Goal: Transaction & Acquisition: Download file/media

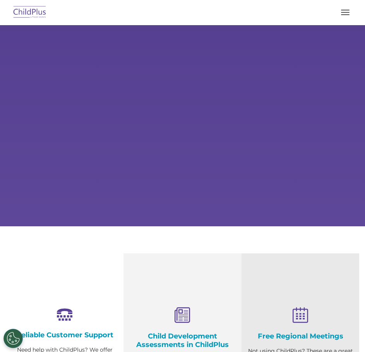
select select "MEDIUM"
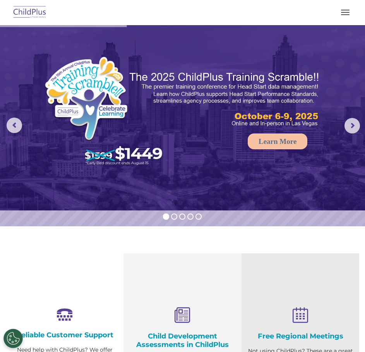
click at [344, 14] on button "button" at bounding box center [345, 12] width 16 height 12
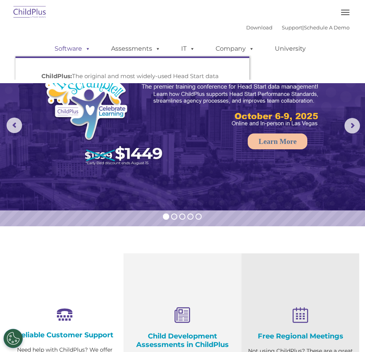
click at [77, 50] on link "Software" at bounding box center [72, 48] width 51 height 15
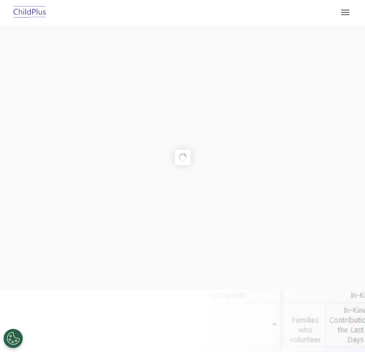
type input ""
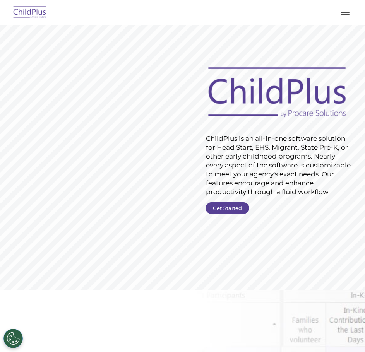
click at [346, 12] on span "button" at bounding box center [345, 12] width 9 height 1
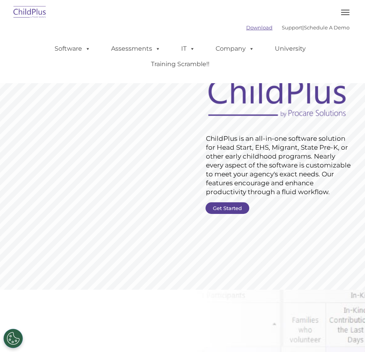
click at [246, 29] on link "Download" at bounding box center [259, 27] width 26 height 6
